Goal: Information Seeking & Learning: Find specific fact

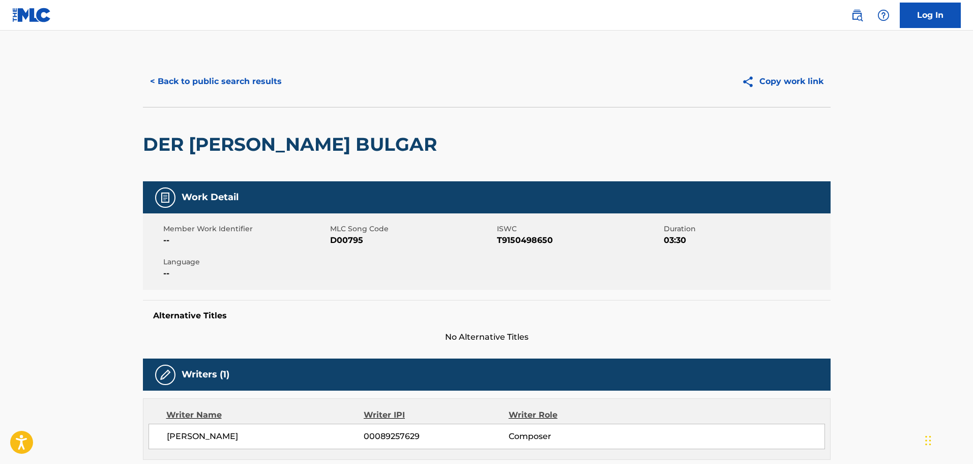
drag, startPoint x: 0, startPoint y: 0, endPoint x: 249, endPoint y: 90, distance: 264.9
click at [235, 83] on button "< Back to public search results" at bounding box center [216, 81] width 146 height 25
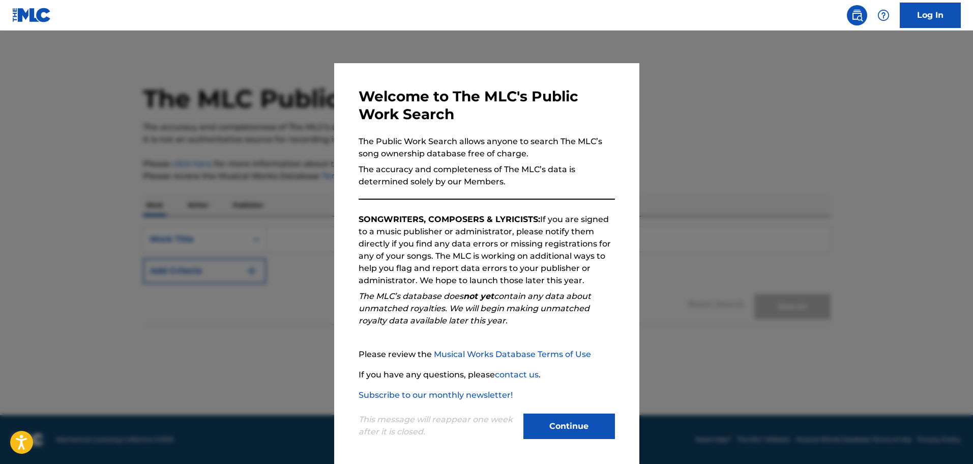
click at [549, 415] on button "Continue" at bounding box center [570, 425] width 92 height 25
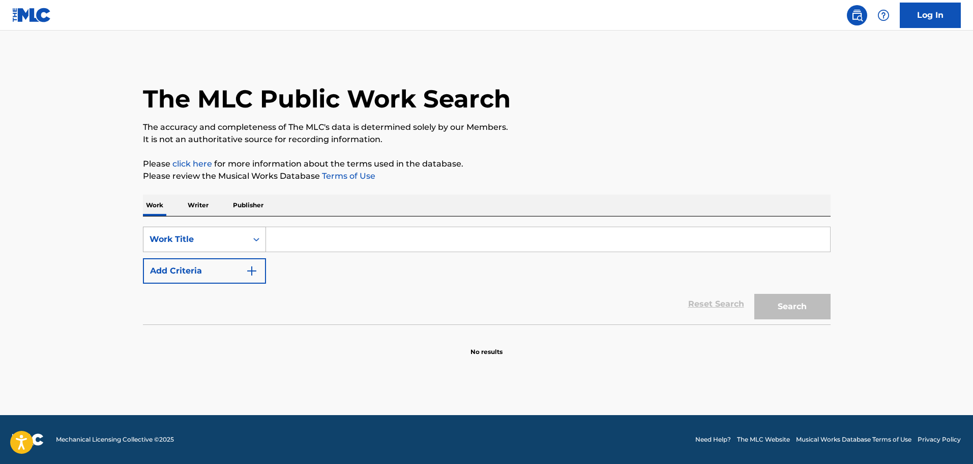
click at [192, 240] on div "Work Title" at bounding box center [196, 239] width 92 height 12
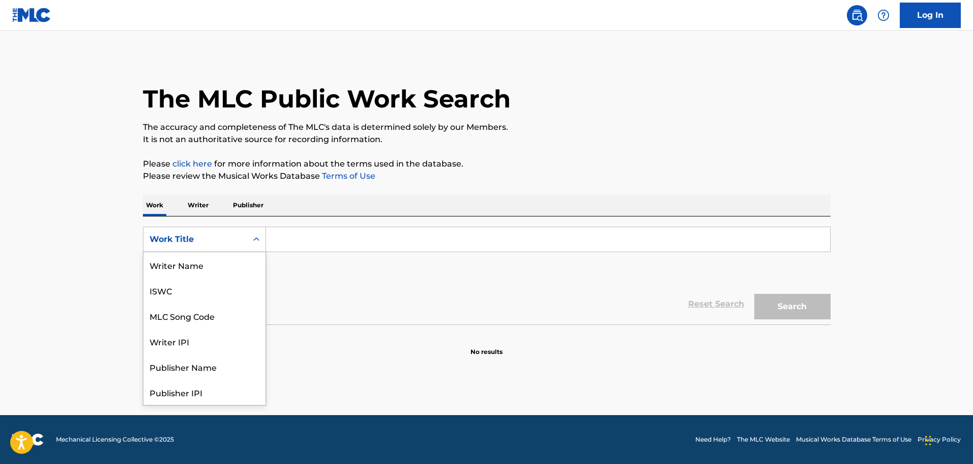
scroll to position [51, 0]
click at [193, 263] on div "MLC Song Code" at bounding box center [204, 264] width 122 height 25
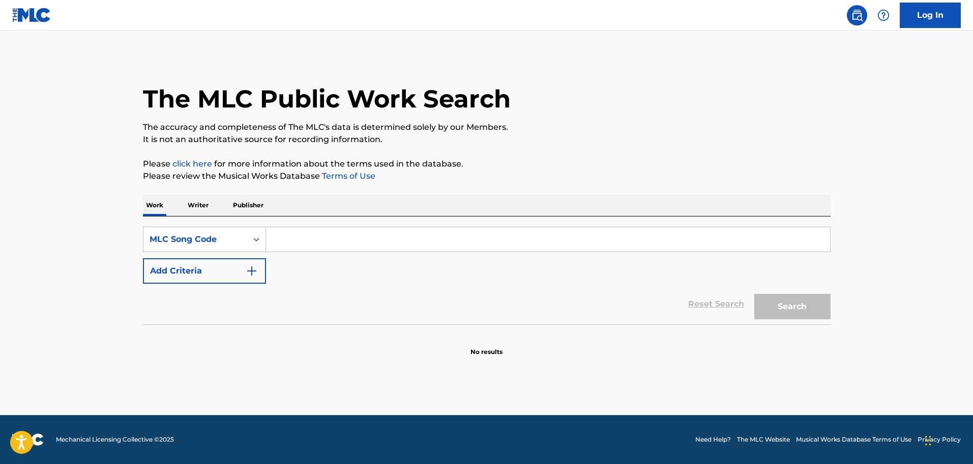
click at [295, 247] on input "Search Form" at bounding box center [548, 239] width 564 height 24
paste input "sd92kv"
type input "sd92kv"
click at [812, 307] on button "Search" at bounding box center [793, 306] width 76 height 25
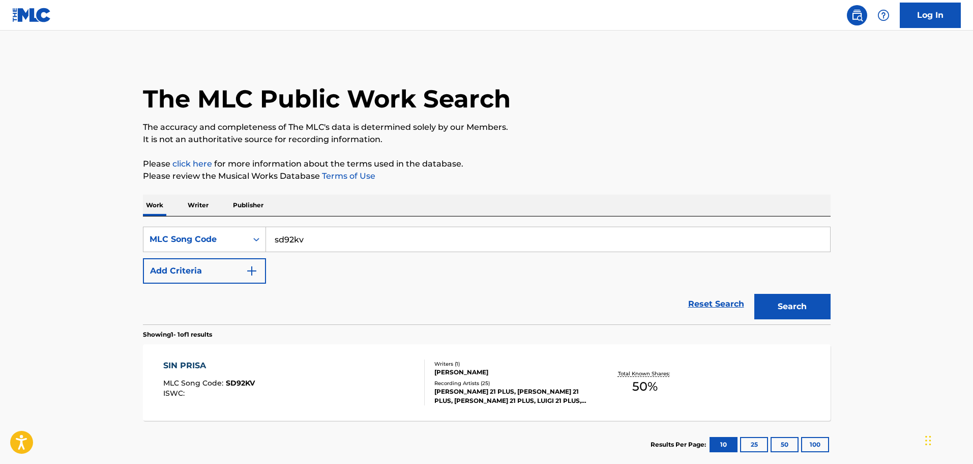
click at [314, 383] on div "SIN PRISA MLC Song Code : SD92KV ISWC :" at bounding box center [294, 382] width 262 height 46
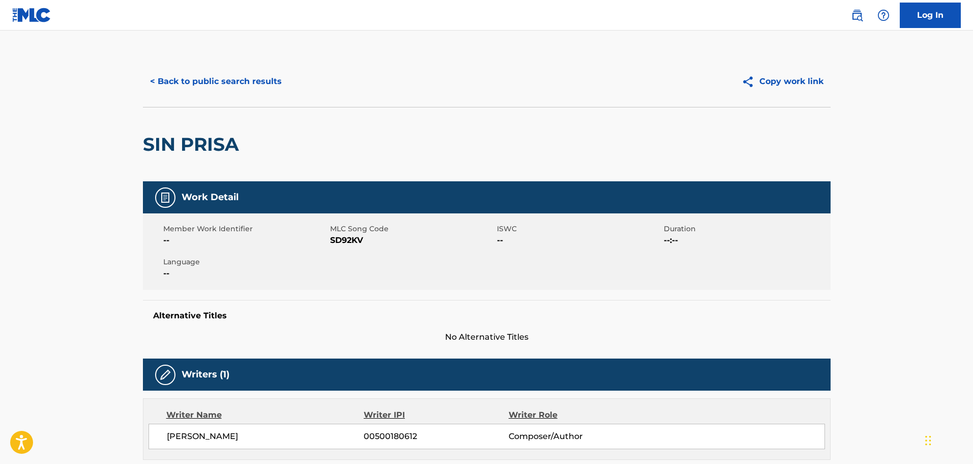
click at [346, 239] on span "SD92KV" at bounding box center [412, 240] width 164 height 12
copy span "SD92KV"
drag, startPoint x: 176, startPoint y: 142, endPoint x: 146, endPoint y: 146, distance: 30.2
click at [146, 146] on div "SIN PRISA" at bounding box center [487, 144] width 688 height 74
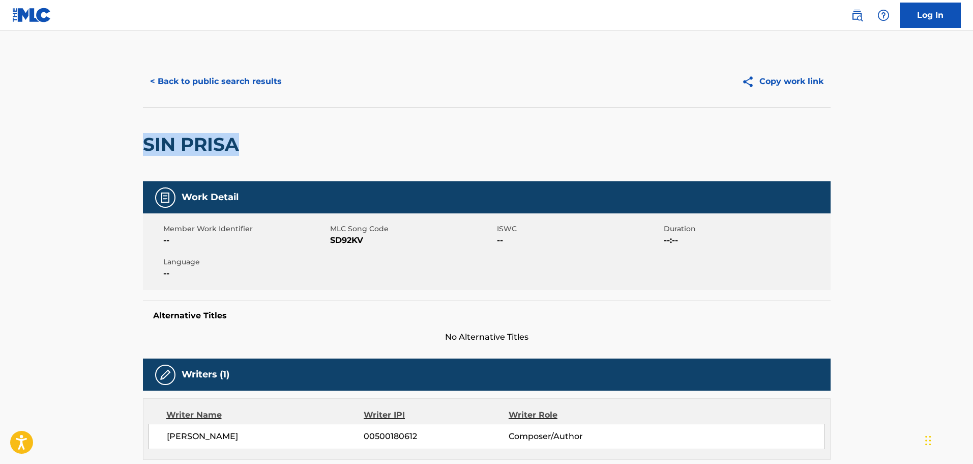
copy h2 "SIN PRISA"
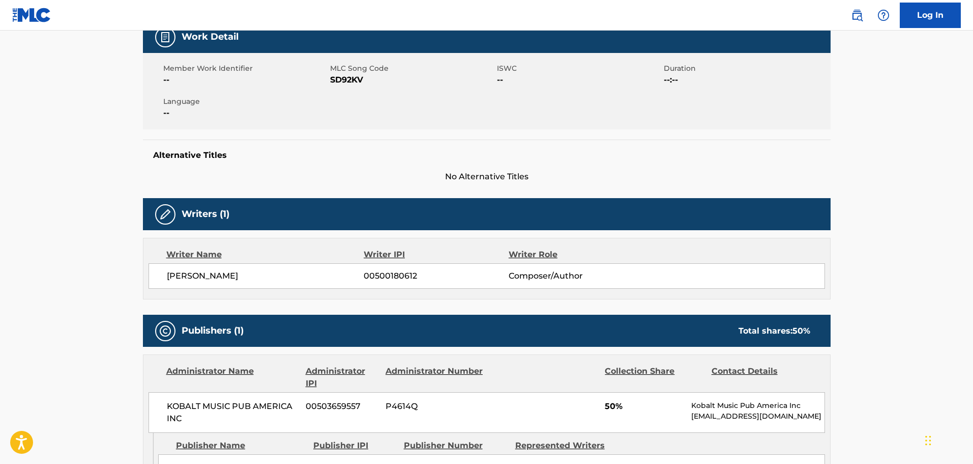
scroll to position [204, 0]
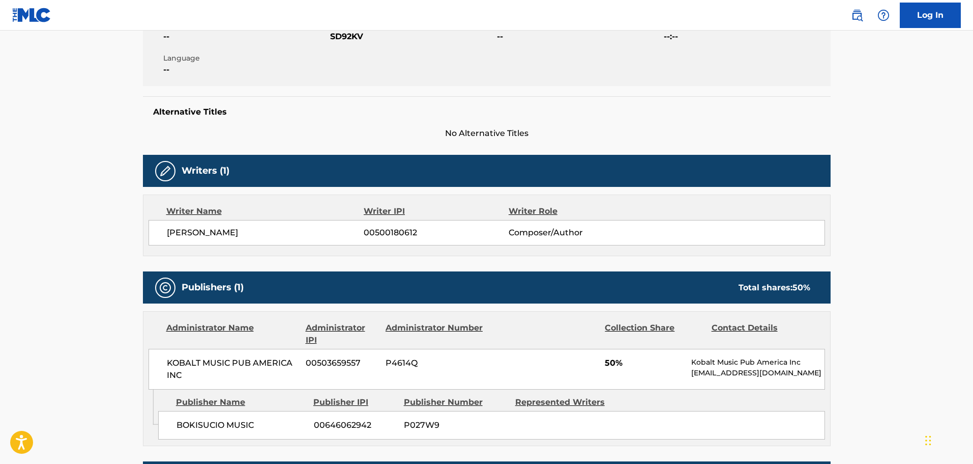
drag, startPoint x: 273, startPoint y: 229, endPoint x: 208, endPoint y: 232, distance: 65.2
click at [208, 232] on span "[PERSON_NAME]" at bounding box center [265, 232] width 197 height 12
copy span "[PERSON_NAME]"
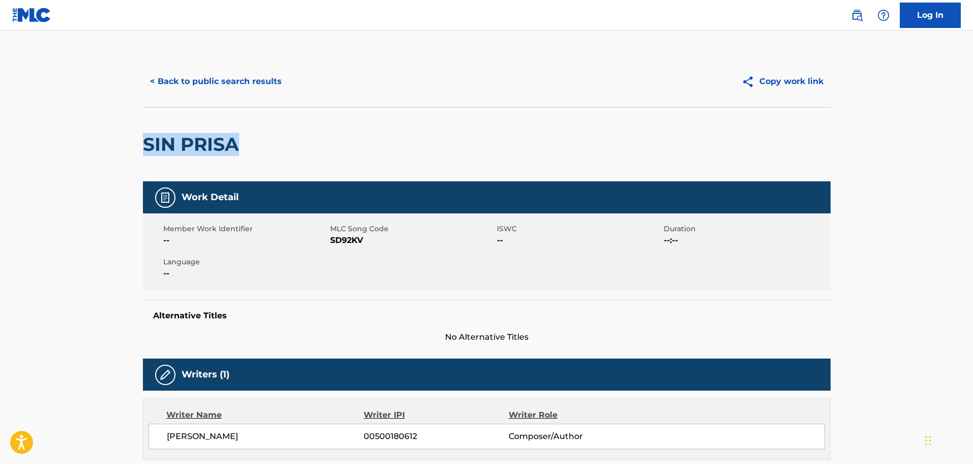
click at [236, 70] on button "< Back to public search results" at bounding box center [216, 81] width 146 height 25
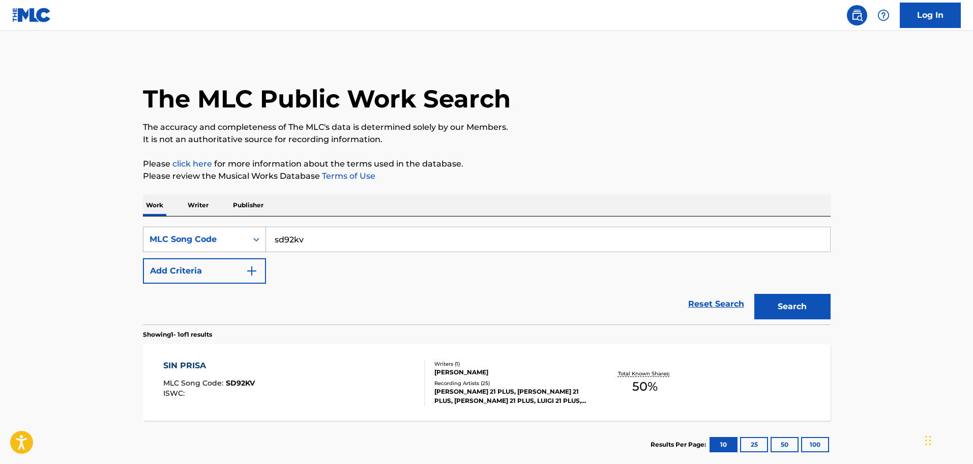
click at [230, 238] on div "MLC Song Code" at bounding box center [196, 239] width 92 height 12
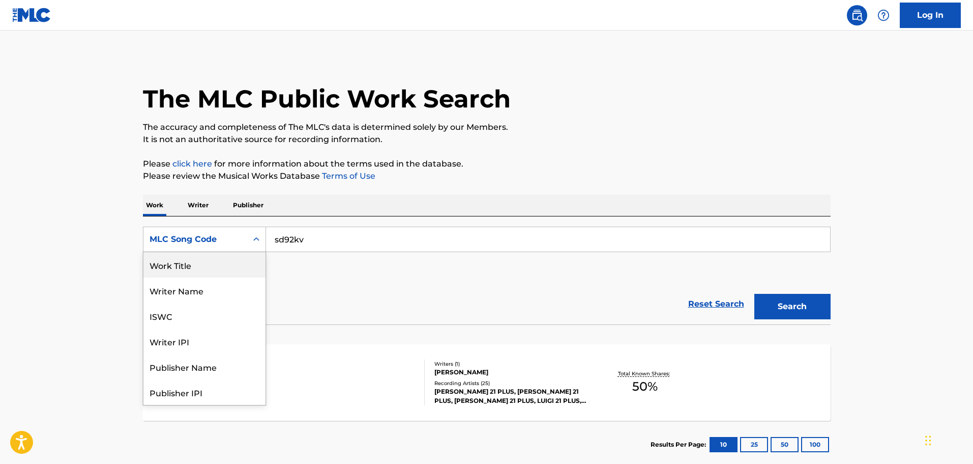
click at [196, 267] on div "Work Title" at bounding box center [204, 264] width 122 height 25
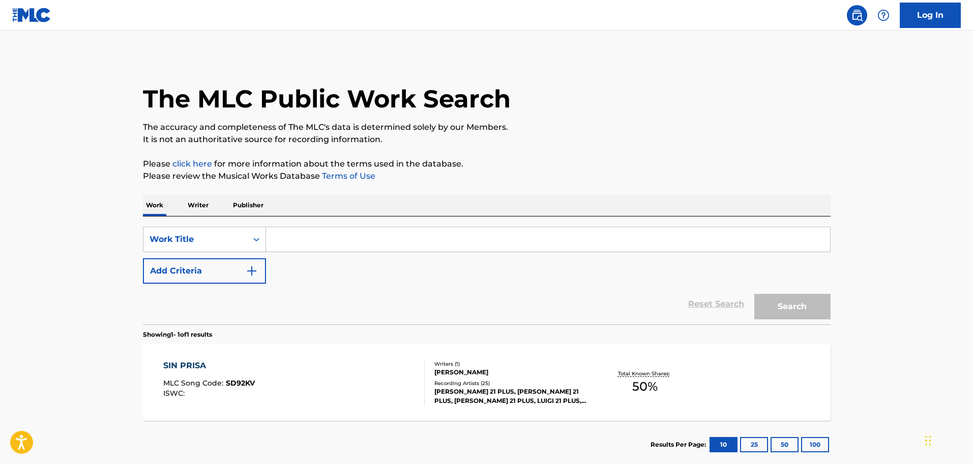
click at [298, 241] on input "Search Form" at bounding box center [548, 239] width 564 height 24
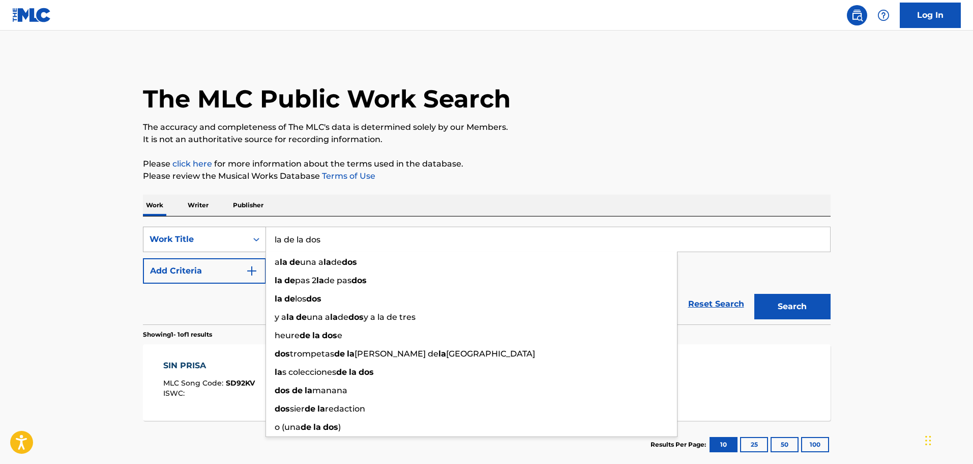
drag, startPoint x: 345, startPoint y: 235, endPoint x: 150, endPoint y: 232, distance: 195.9
click at [152, 230] on div "SearchWithCriteria8fbcbea0-979d-46fb-bbed-e2fddfb20fe2 Work Title la de la dos …" at bounding box center [487, 238] width 688 height 25
paste input "La De Los D"
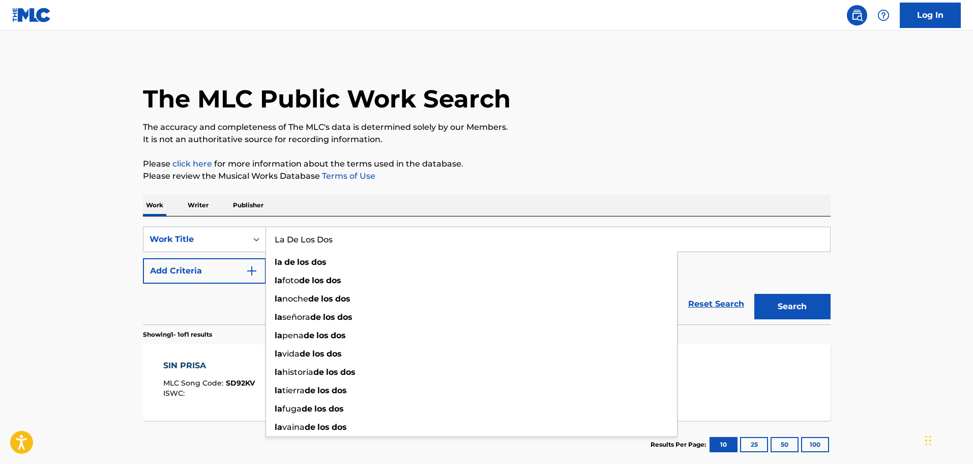
type input "La De Los Dos"
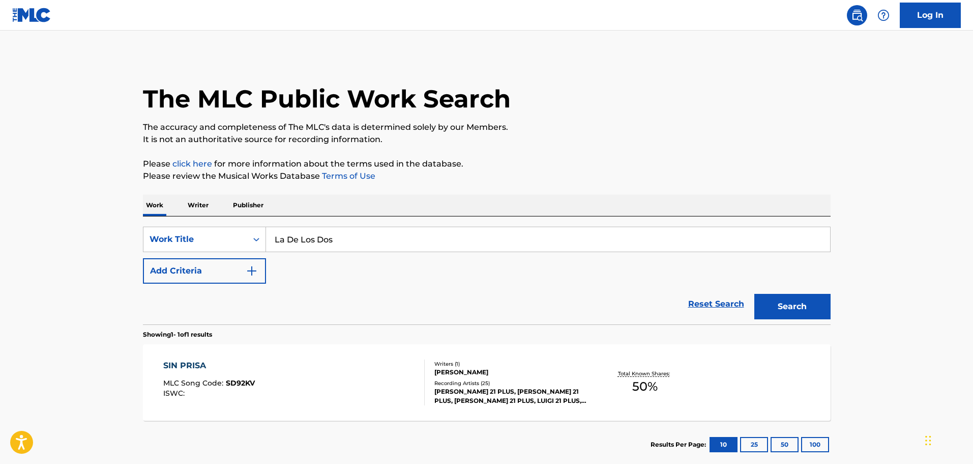
click at [110, 281] on main "The MLC Public Work Search The accuracy and completeness of The MLC's data is d…" at bounding box center [486, 252] width 973 height 443
click at [190, 279] on button "Add Criteria" at bounding box center [204, 270] width 123 height 25
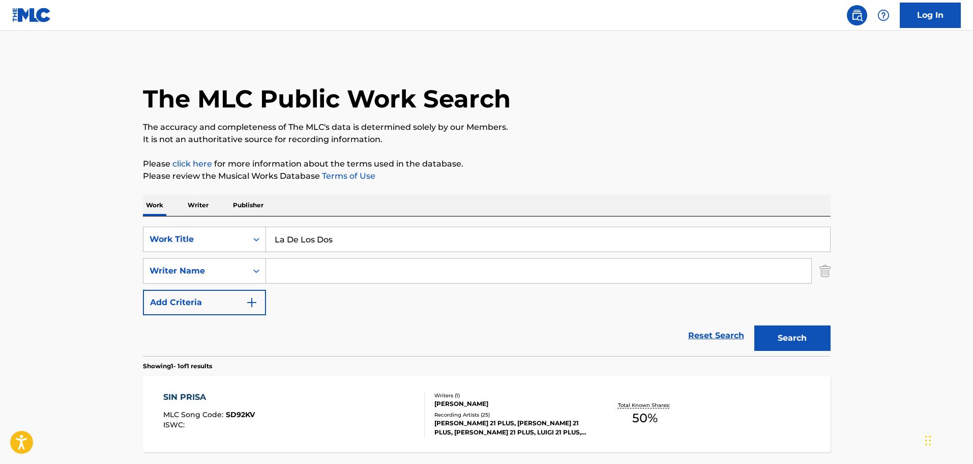
click at [369, 269] on input "Search Form" at bounding box center [538, 270] width 545 height 24
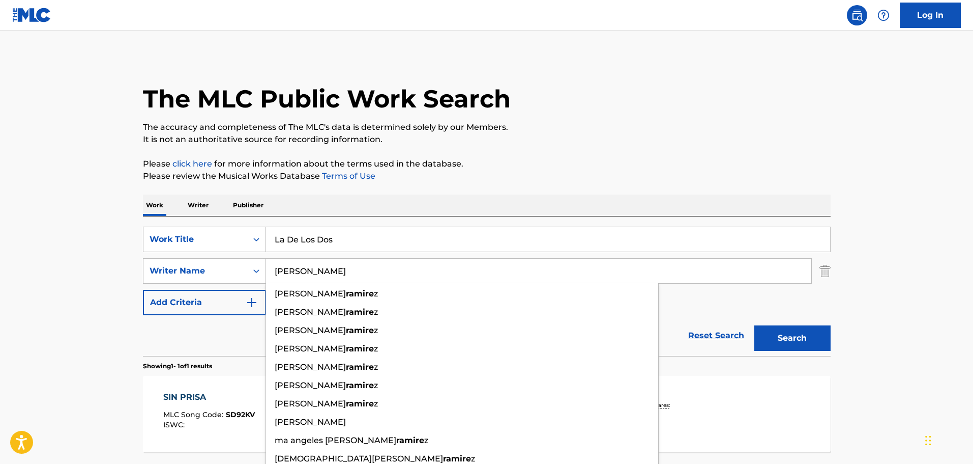
type input "[PERSON_NAME]"
click at [755, 325] on button "Search" at bounding box center [793, 337] width 76 height 25
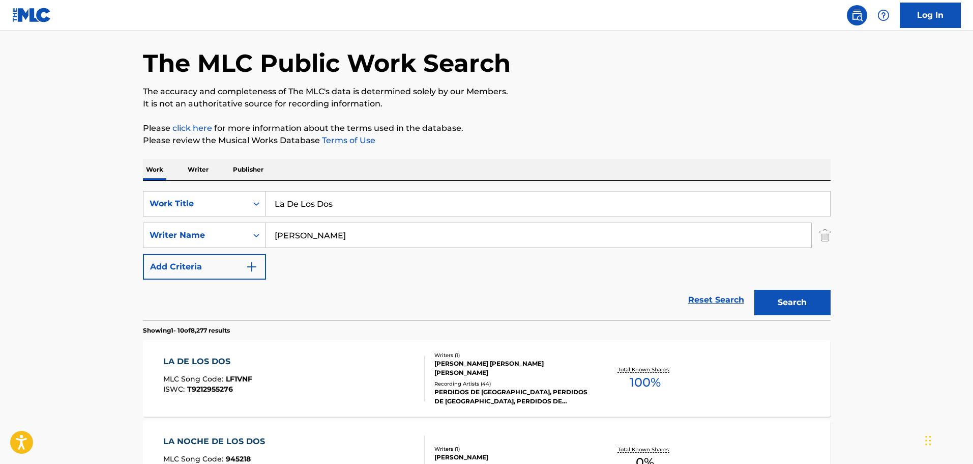
scroll to position [102, 0]
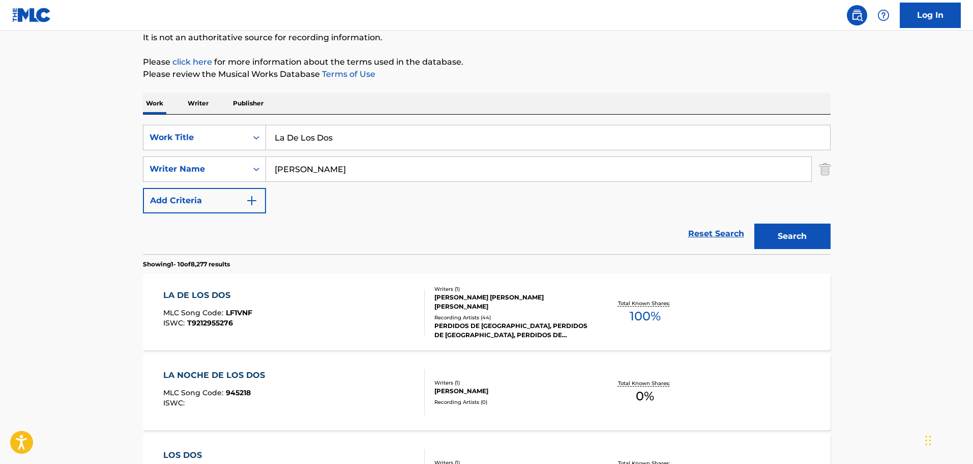
click at [360, 308] on div "LA DE LOS DOS MLC Song Code : LF1VNF ISWC : T9212955276" at bounding box center [294, 312] width 262 height 46
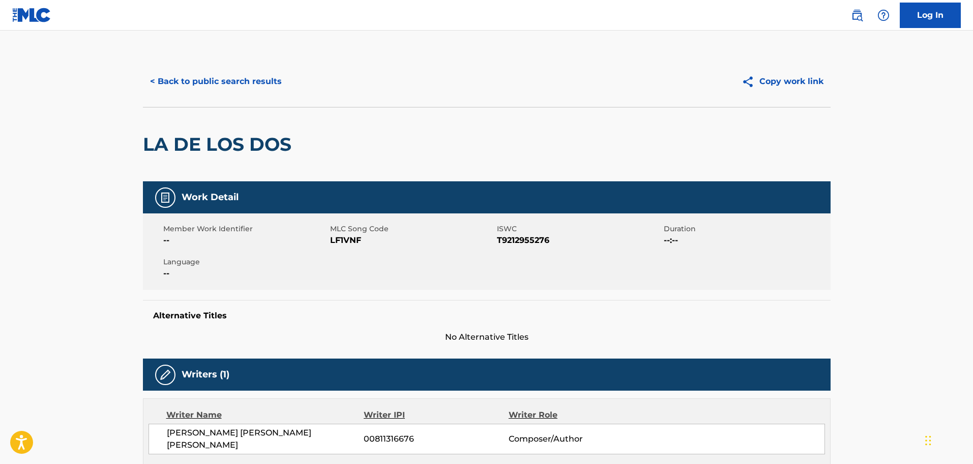
click at [351, 245] on span "LF1VNF" at bounding box center [412, 240] width 164 height 12
click at [385, 245] on span "LF1VNF" at bounding box center [412, 240] width 164 height 12
click at [340, 241] on span "LF1VNF" at bounding box center [412, 240] width 164 height 12
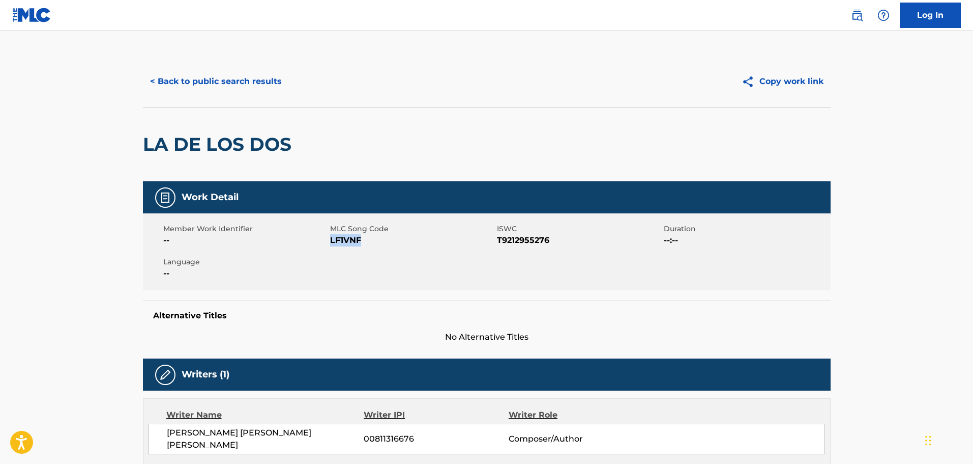
copy span "LF1VNF"
click at [220, 77] on button "< Back to public search results" at bounding box center [216, 81] width 146 height 25
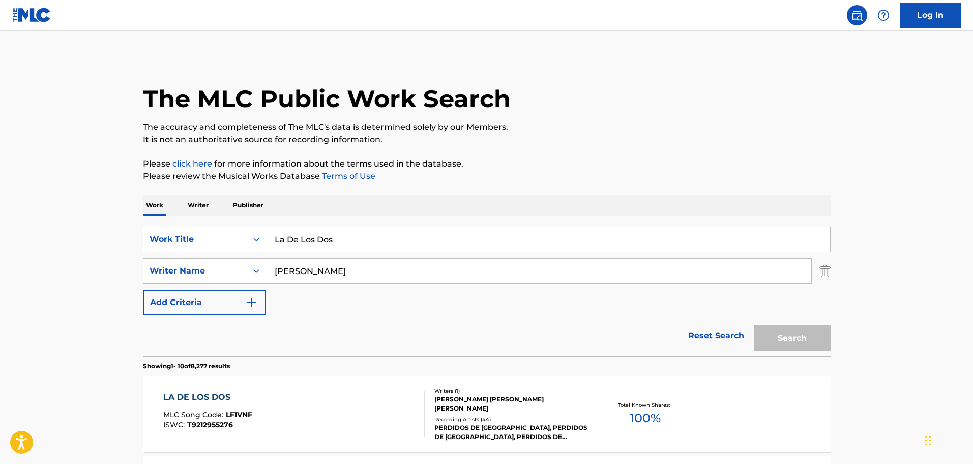
scroll to position [102, 0]
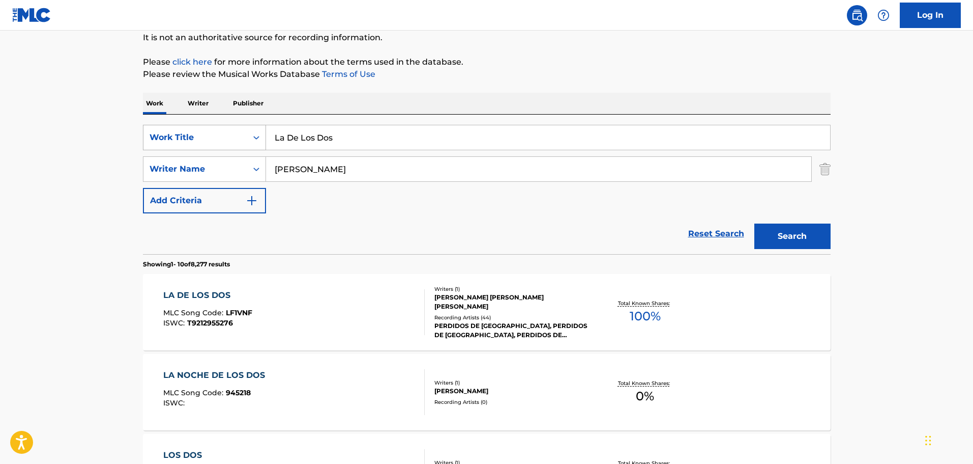
drag, startPoint x: 237, startPoint y: 137, endPoint x: 227, endPoint y: 137, distance: 9.2
click at [229, 137] on div "SearchWithCriteria8fbcbea0-979d-46fb-bbed-e2fddfb20fe2 Work Title La De Los Dos" at bounding box center [487, 137] width 688 height 25
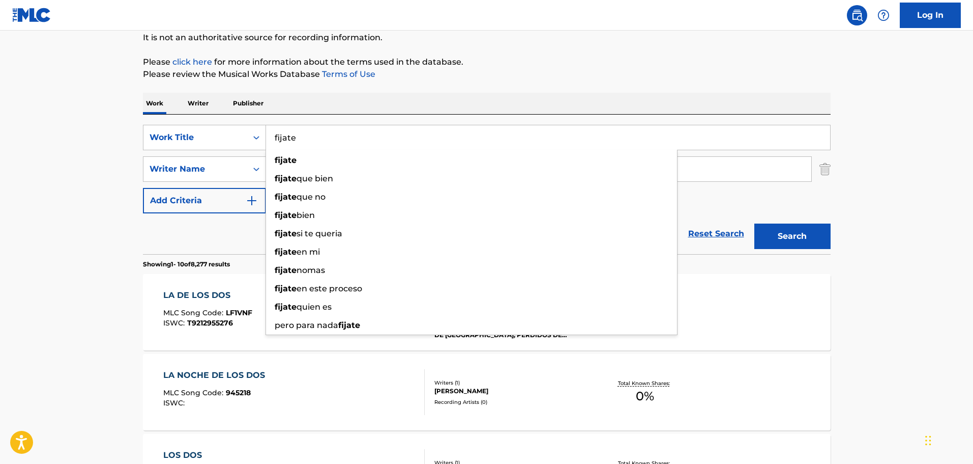
type input "fijate"
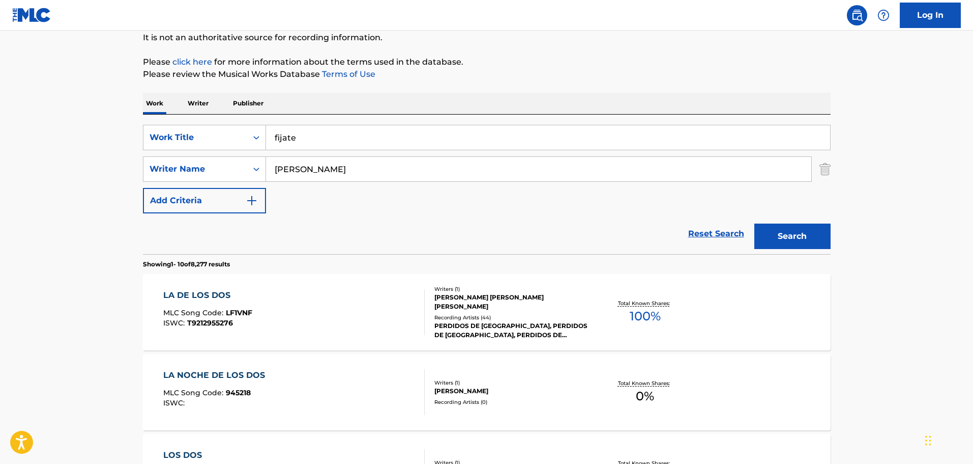
click at [800, 236] on button "Search" at bounding box center [793, 235] width 76 height 25
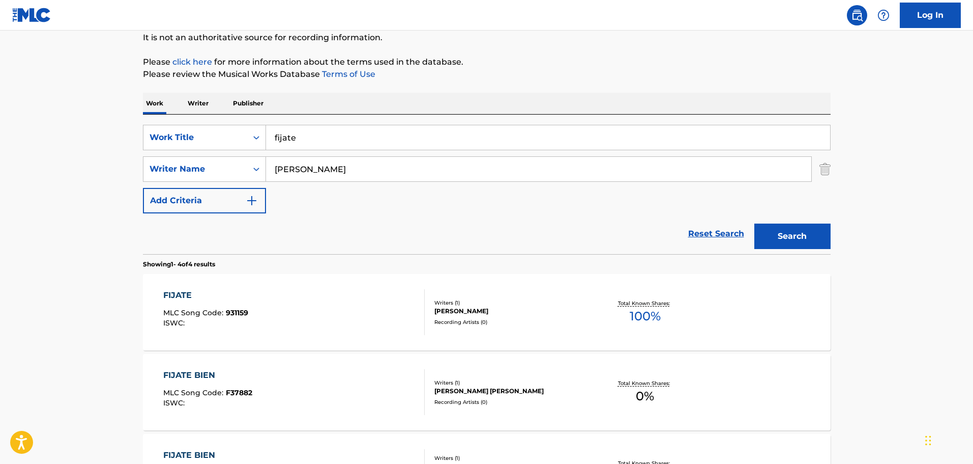
click at [374, 296] on div "FIJATE MLC Song Code : 931159 ISWC :" at bounding box center [294, 312] width 262 height 46
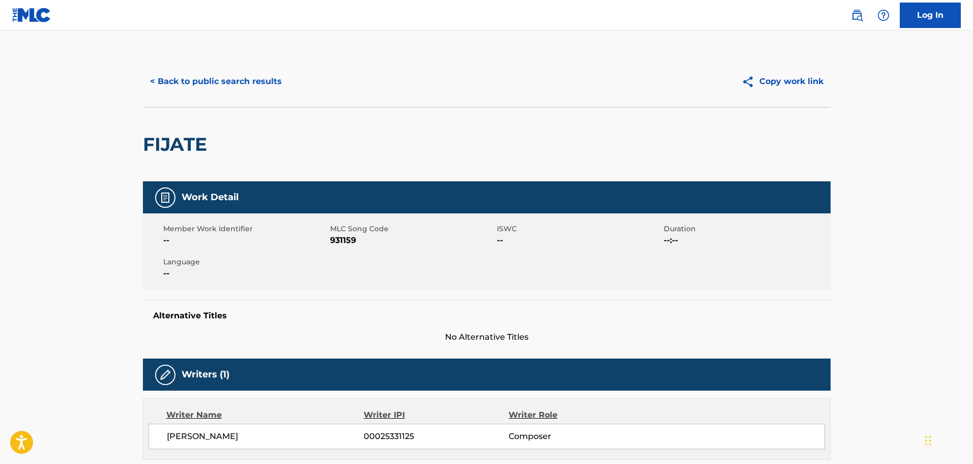
click at [225, 81] on button "< Back to public search results" at bounding box center [216, 81] width 146 height 25
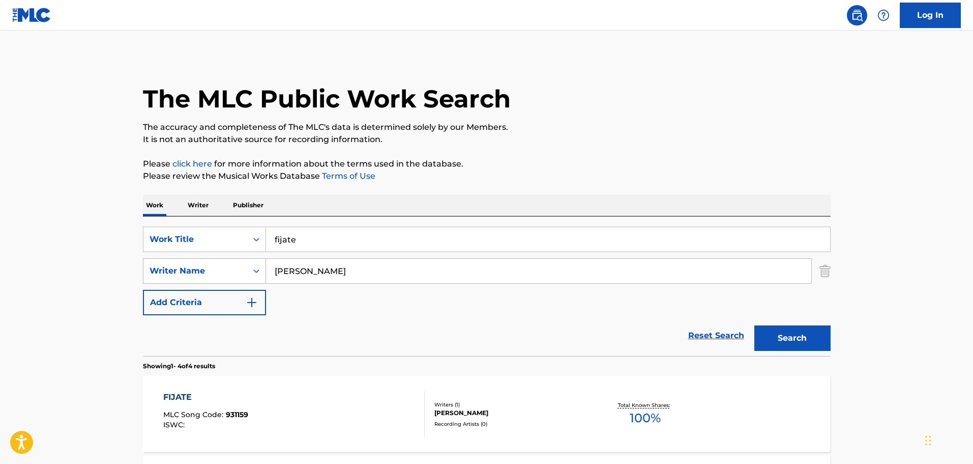
drag, startPoint x: 311, startPoint y: 272, endPoint x: 233, endPoint y: 274, distance: 78.4
click at [233, 274] on div "SearchWithCriteria87cc47e3-7c83-4cd3-933b-0de20bf79c73 Writer Name [PERSON_NAME]" at bounding box center [487, 270] width 688 height 25
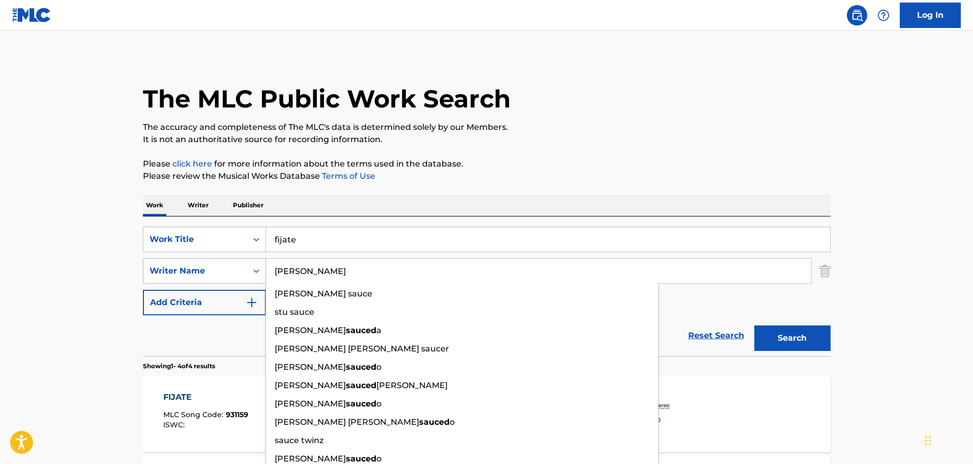
type input "[PERSON_NAME]"
click at [755, 325] on button "Search" at bounding box center [793, 337] width 76 height 25
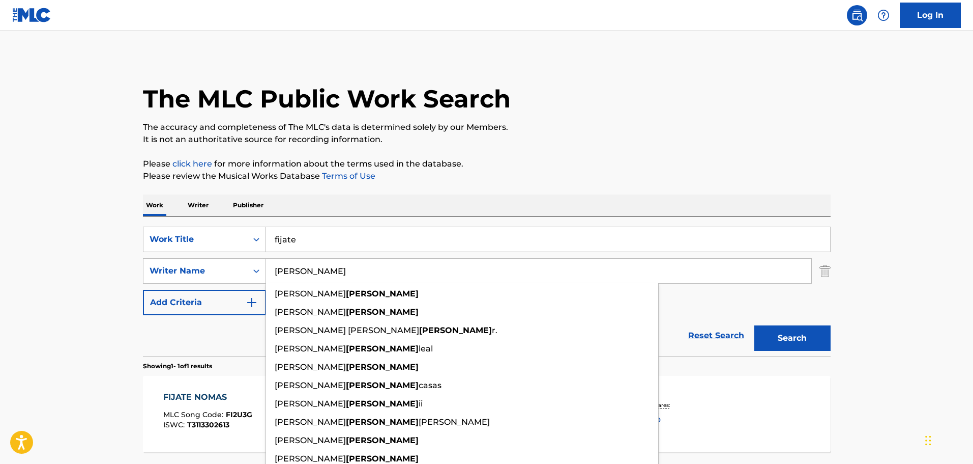
click at [55, 237] on main "The MLC Public Work Search The accuracy and completeness of The MLC's data is d…" at bounding box center [486, 268] width 973 height 474
